Goal: Find specific page/section: Find specific page/section

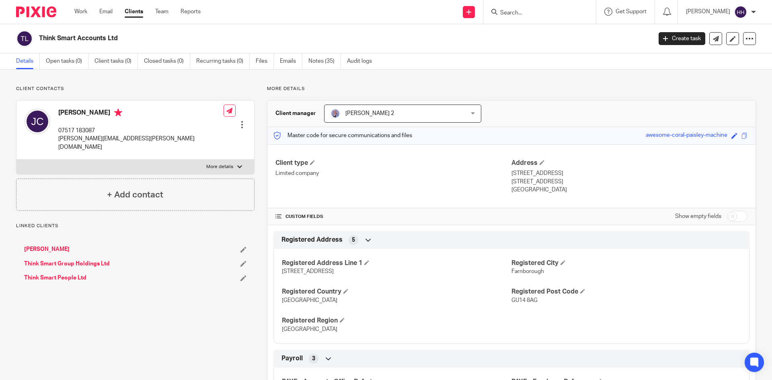
click at [520, 14] on input "Search" at bounding box center [536, 13] width 72 height 7
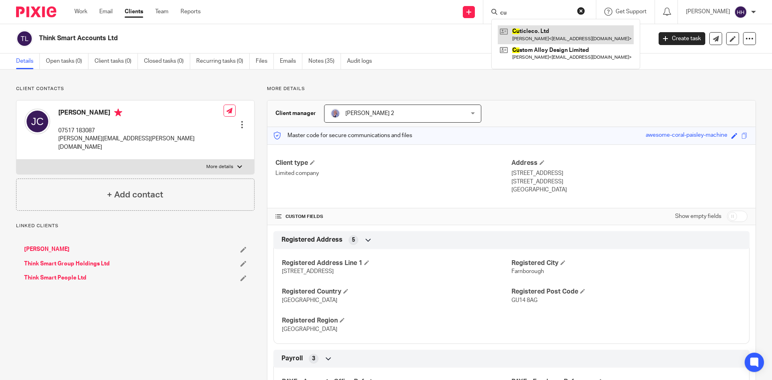
type input "cu"
click at [535, 33] on link at bounding box center [566, 34] width 136 height 19
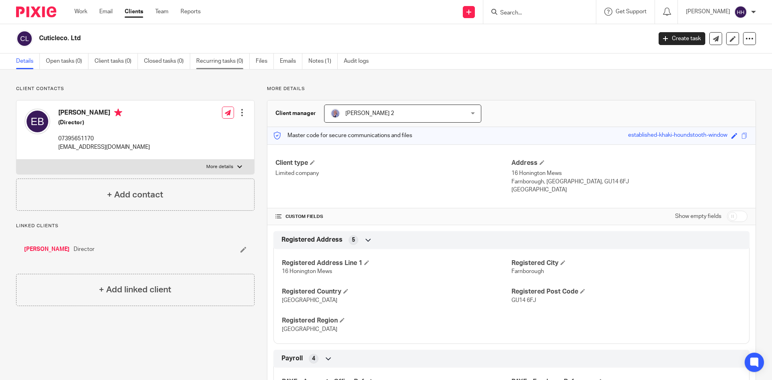
click at [249, 64] on link "Recurring tasks (0)" at bounding box center [223, 62] width 54 height 16
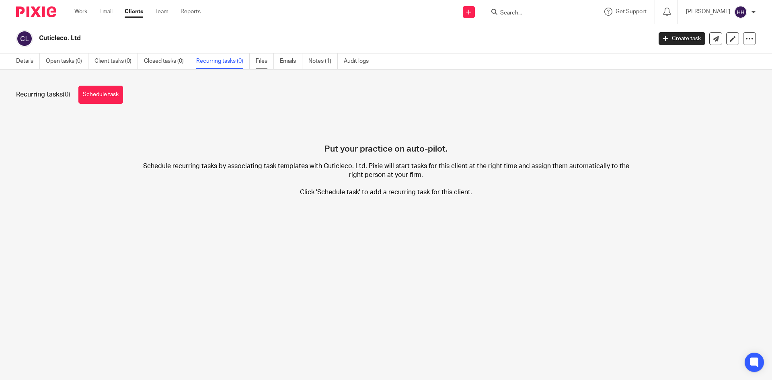
click at [264, 64] on link "Files" at bounding box center [265, 62] width 18 height 16
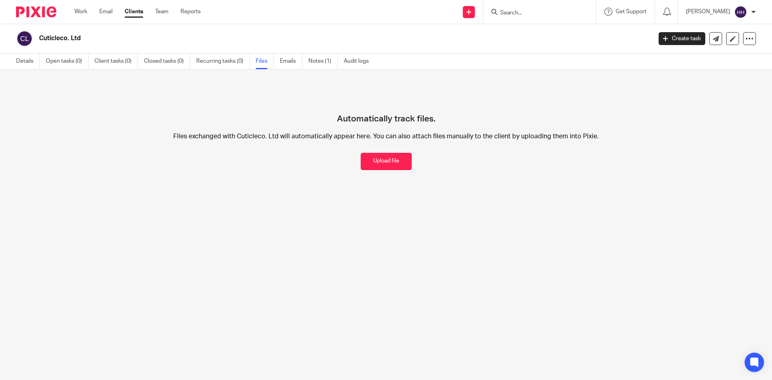
click at [540, 11] on input "Search" at bounding box center [536, 13] width 72 height 7
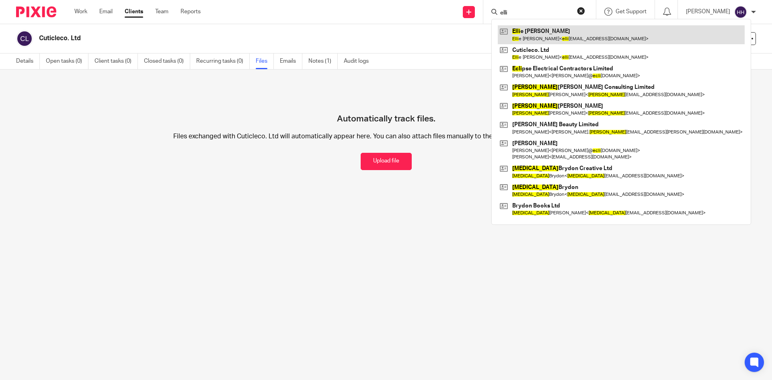
type input "elli"
click at [530, 38] on link at bounding box center [621, 34] width 247 height 19
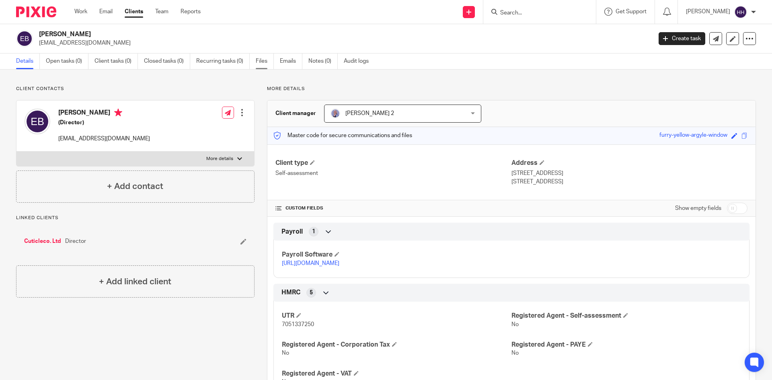
click at [270, 62] on link "Files" at bounding box center [265, 62] width 18 height 16
click at [259, 63] on link "Files" at bounding box center [265, 62] width 18 height 16
click at [265, 68] on link "Files" at bounding box center [265, 62] width 18 height 16
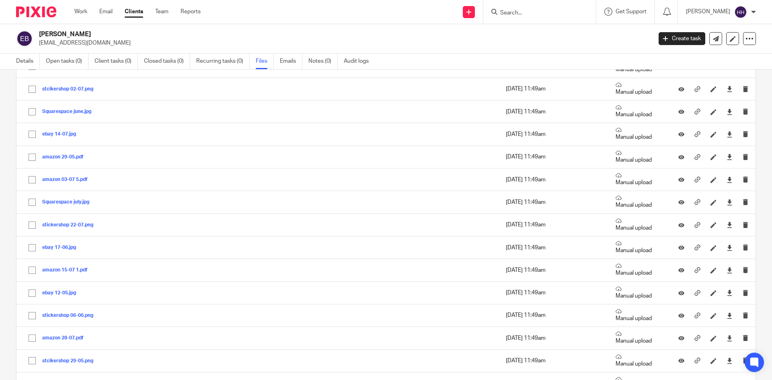
scroll to position [80, 0]
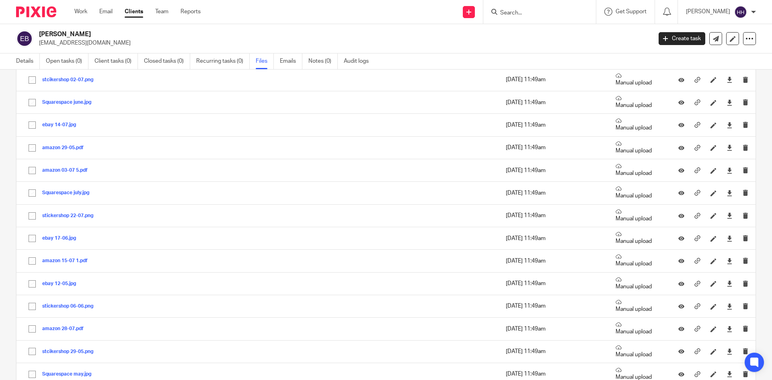
click at [531, 12] on input "Search" at bounding box center [536, 13] width 72 height 7
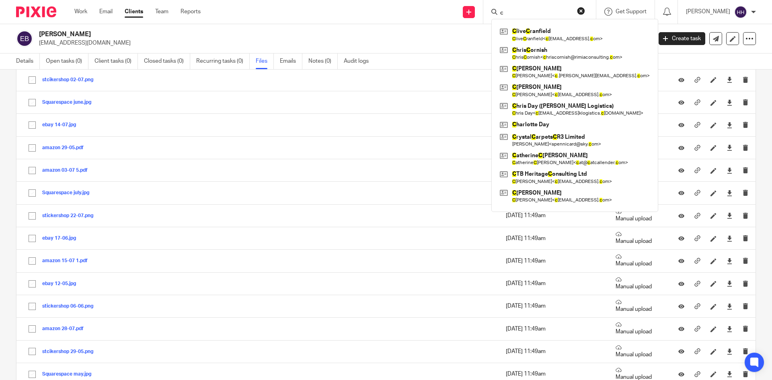
type input "c"
click at [424, 36] on h2 "[PERSON_NAME]" at bounding box center [282, 34] width 486 height 8
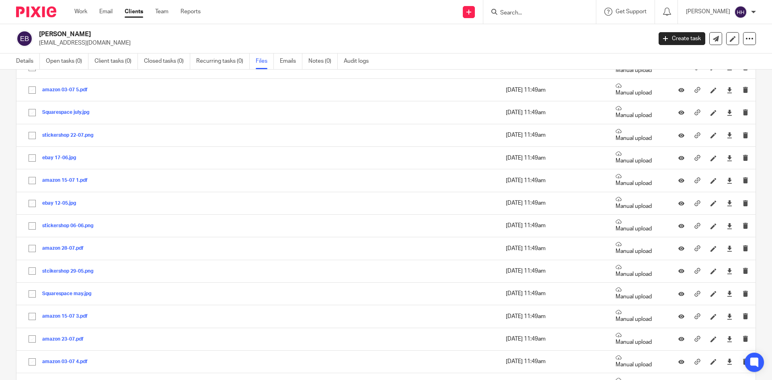
scroll to position [0, 0]
